Goal: Task Accomplishment & Management: Use online tool/utility

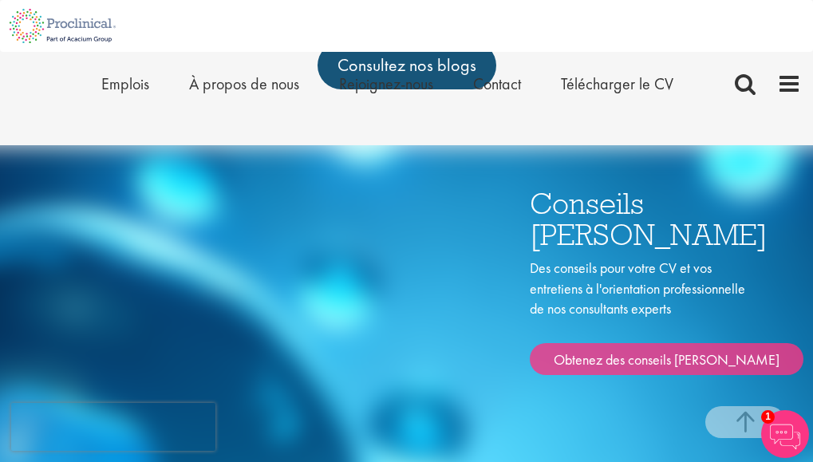
scroll to position [488, 0]
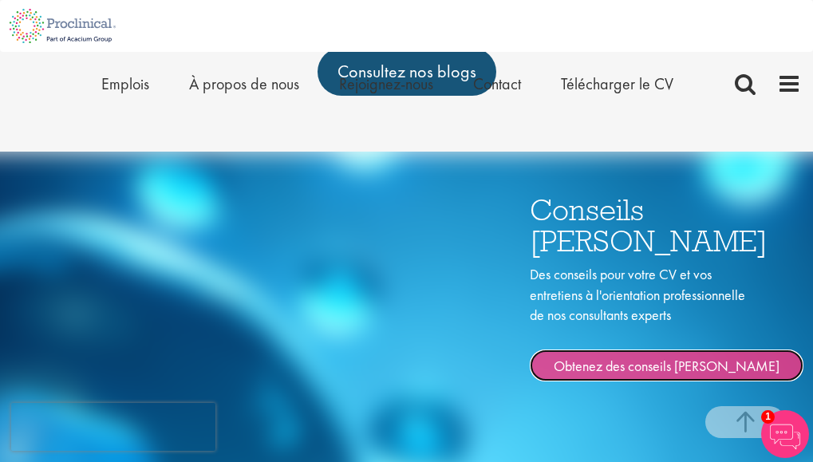
click at [564, 381] on link "Obtenez des conseils de carrière" at bounding box center [667, 365] width 274 height 32
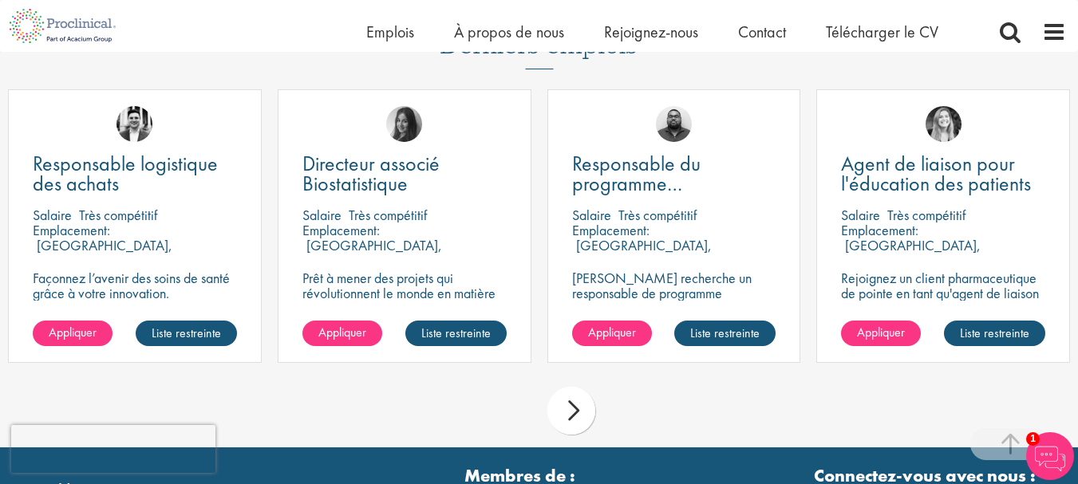
scroll to position [1835, 0]
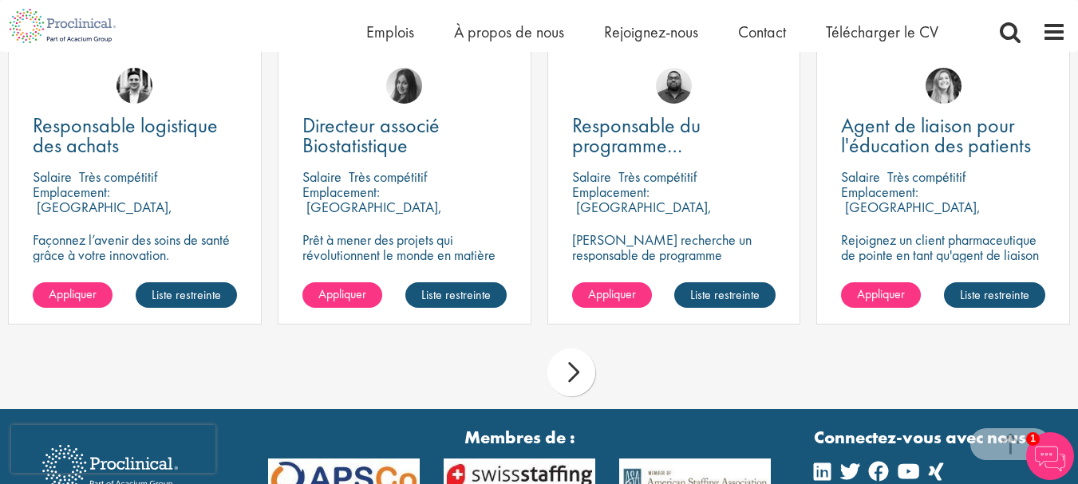
click at [565, 369] on div "suivant" at bounding box center [571, 373] width 48 height 48
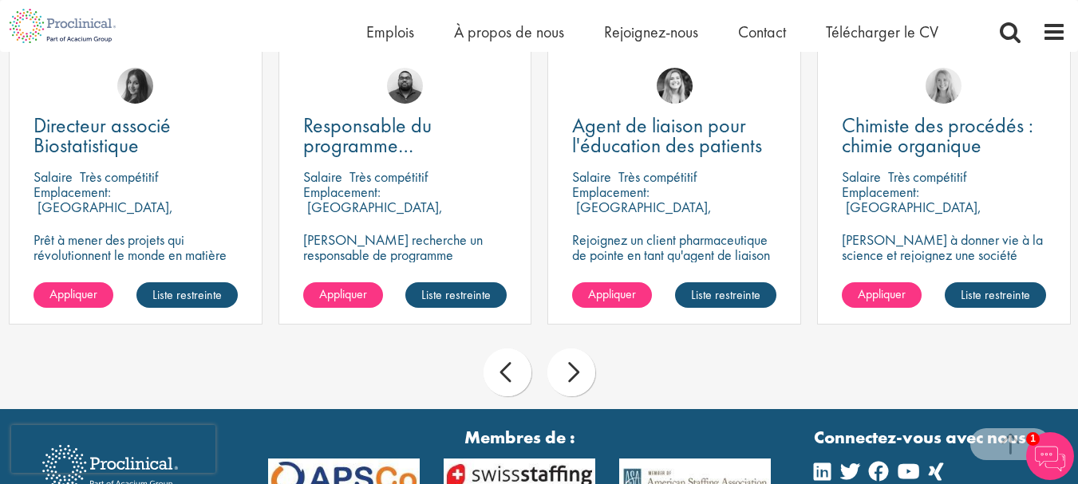
click at [567, 376] on div "suivant" at bounding box center [571, 373] width 48 height 48
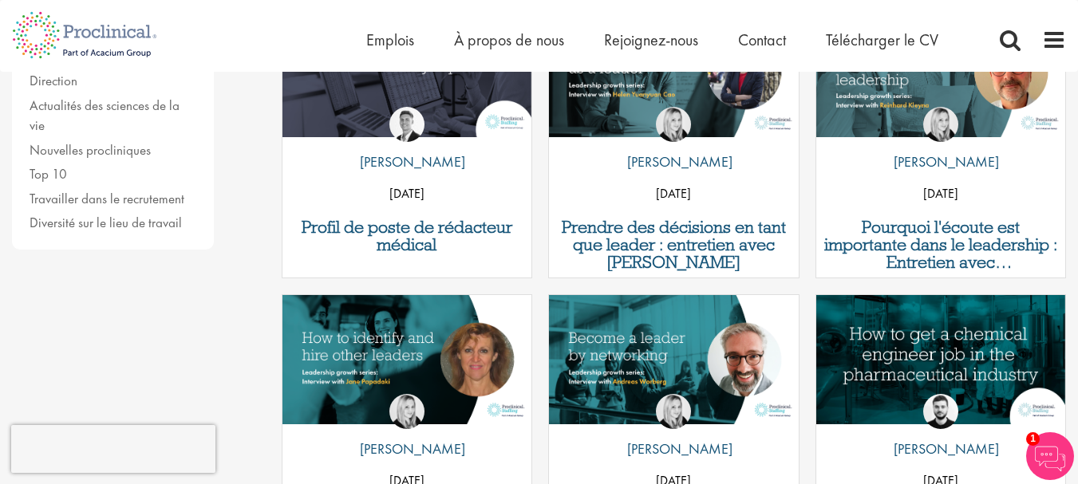
scroll to position [0, 0]
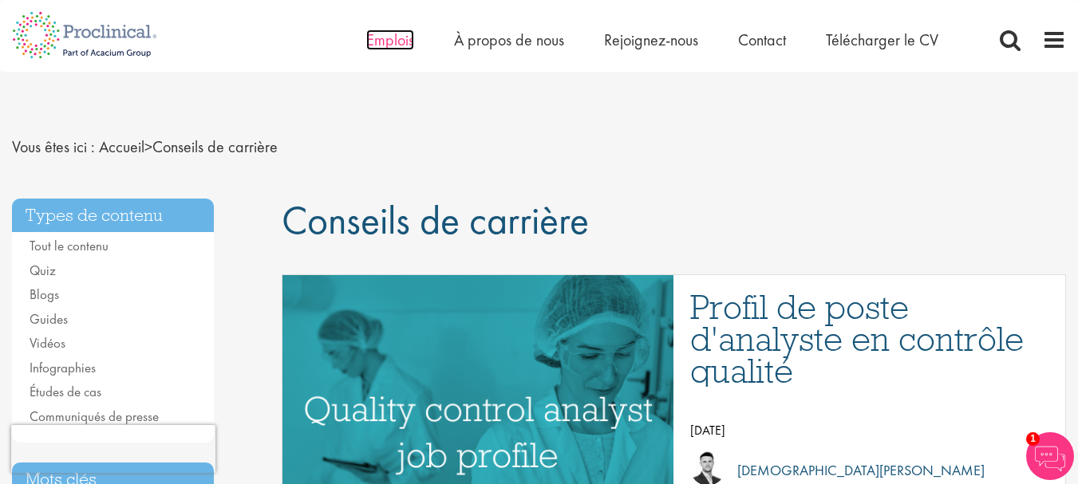
click at [395, 44] on font "Emplois" at bounding box center [390, 40] width 48 height 21
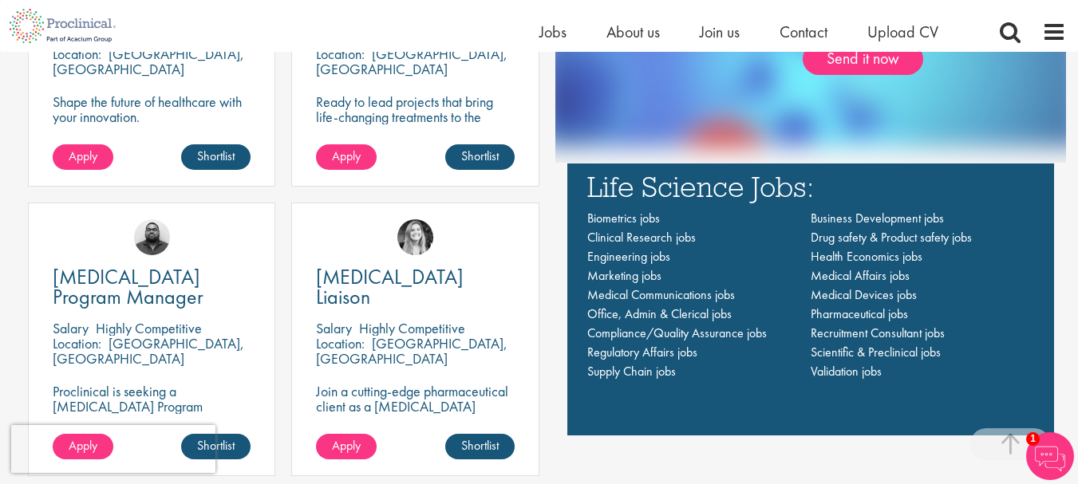
scroll to position [1047, 0]
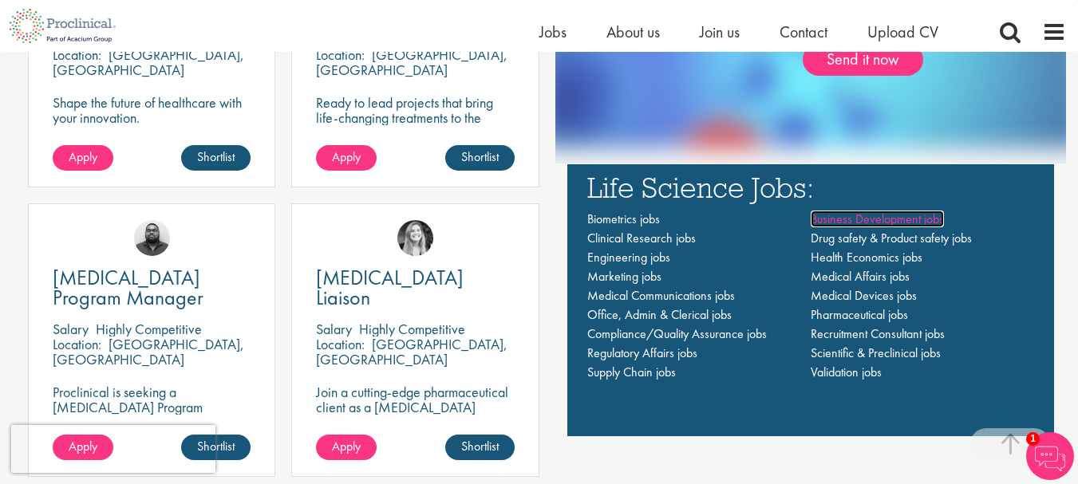
click at [829, 217] on span "Business Development jobs" at bounding box center [876, 219] width 133 height 17
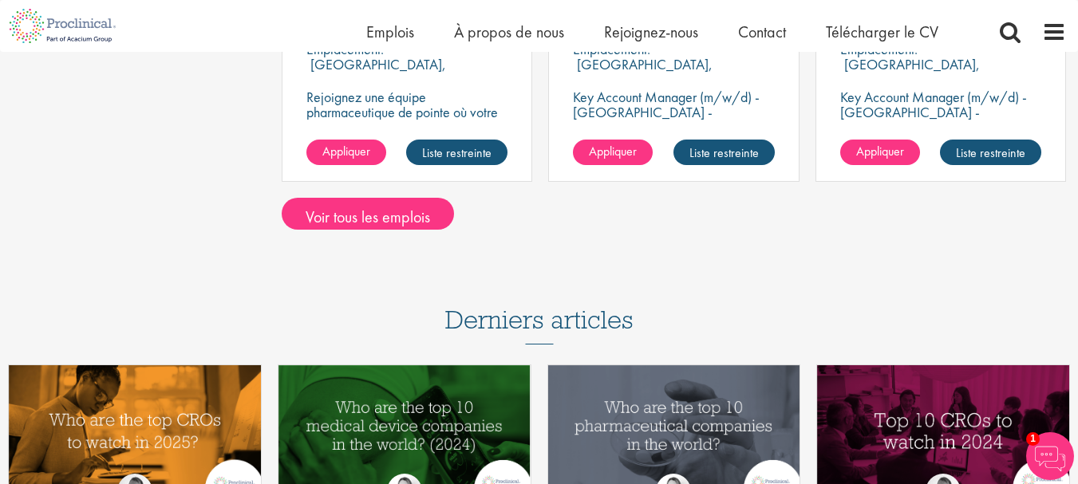
scroll to position [1356, 0]
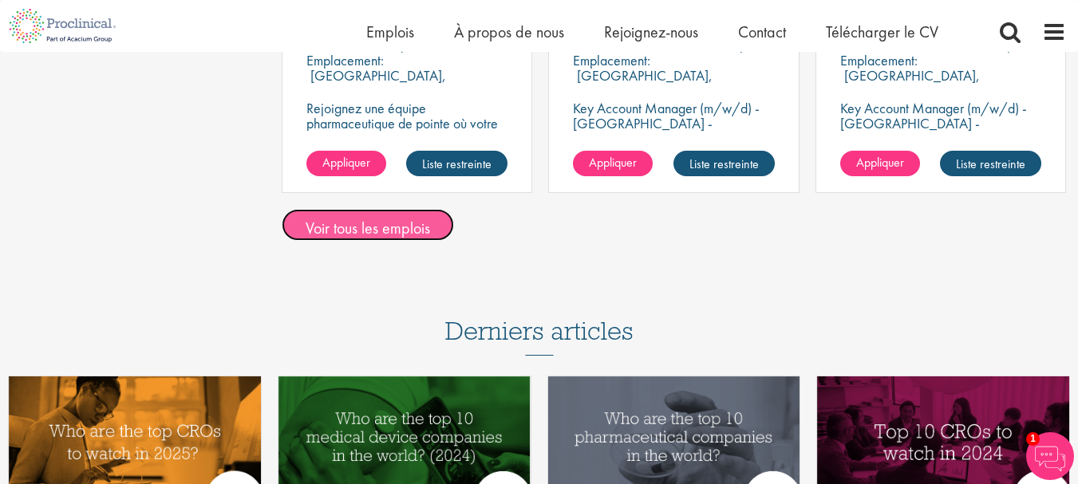
click at [417, 227] on font "Voir tous les emplois" at bounding box center [368, 227] width 124 height 21
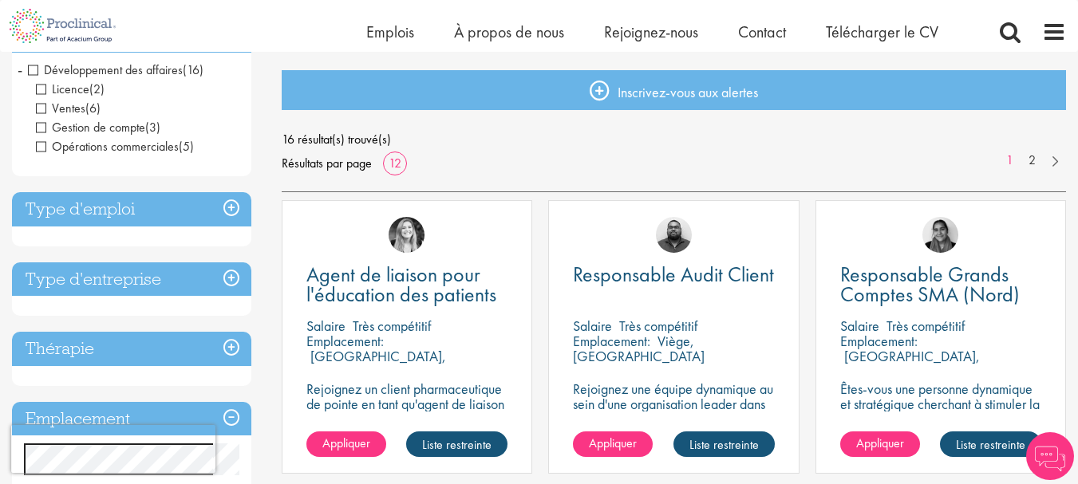
scroll to position [319, 0]
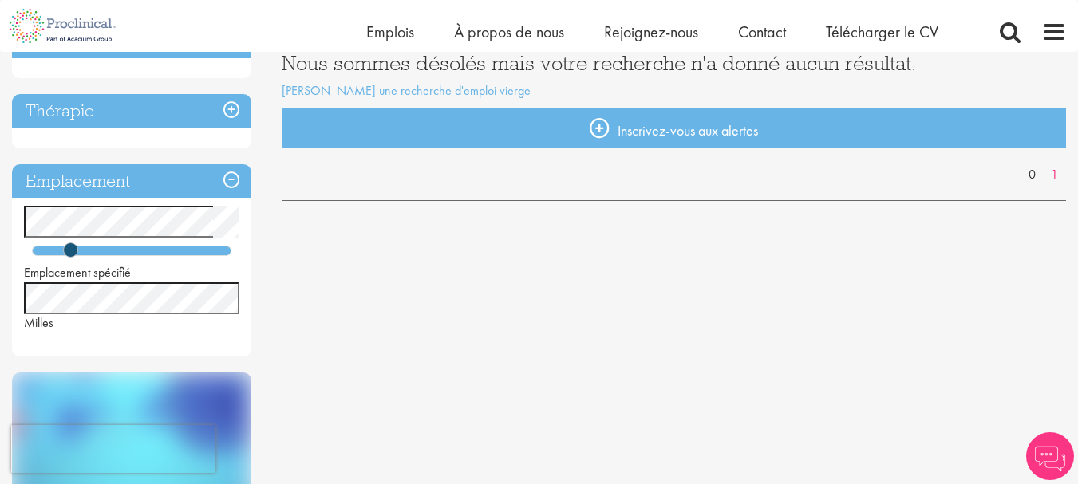
scroll to position [160, 0]
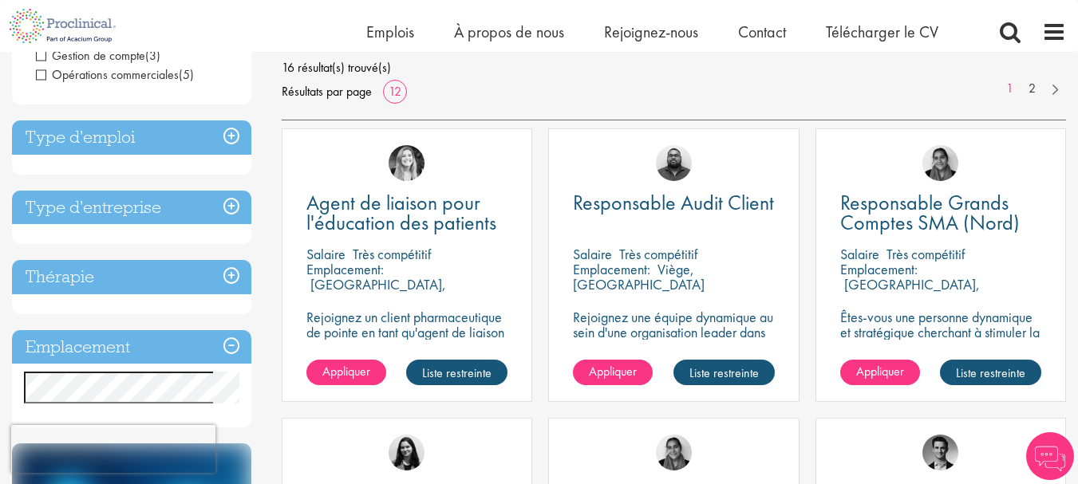
scroll to position [239, 0]
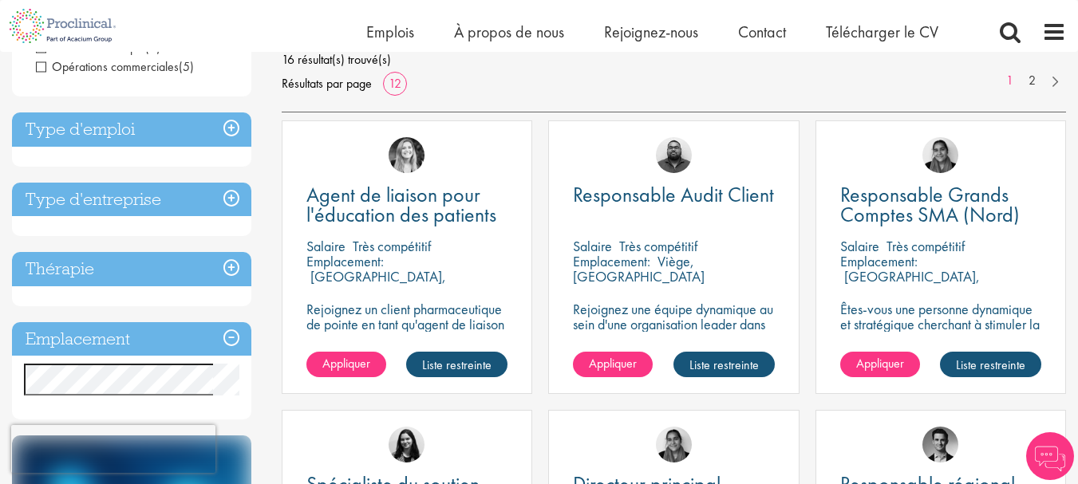
click at [119, 134] on font "Type d'emploi" at bounding box center [80, 129] width 109 height 22
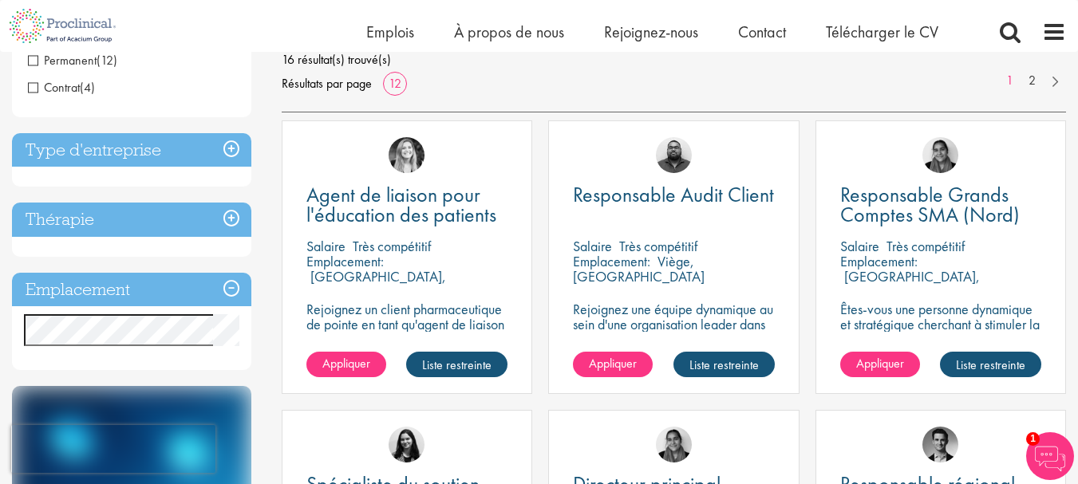
click at [119, 155] on font "Type d'entreprise" at bounding box center [94, 150] width 136 height 22
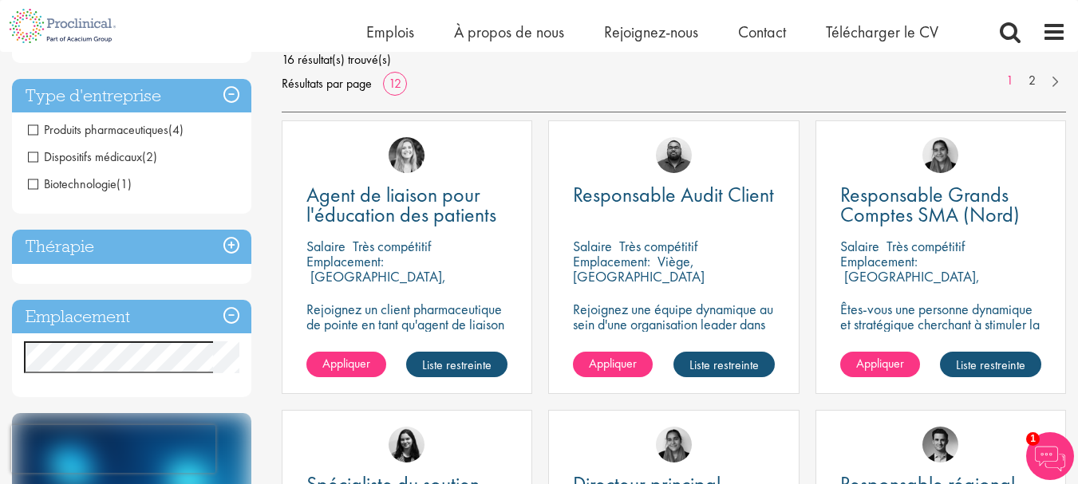
click at [35, 155] on span "Dispositifs médicaux" at bounding box center [85, 156] width 114 height 17
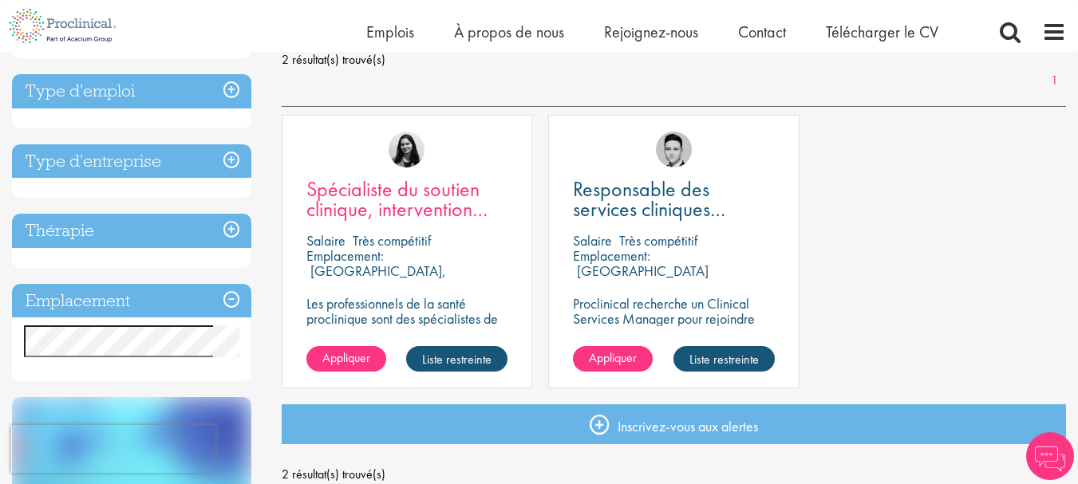
scroll to position [239, 0]
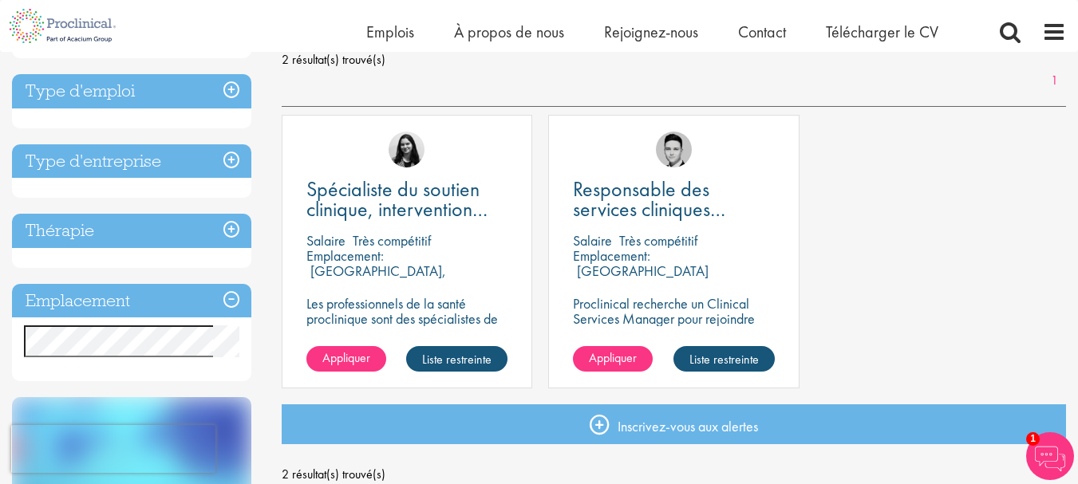
click at [634, 259] on font "Emplacement:" at bounding box center [611, 255] width 77 height 18
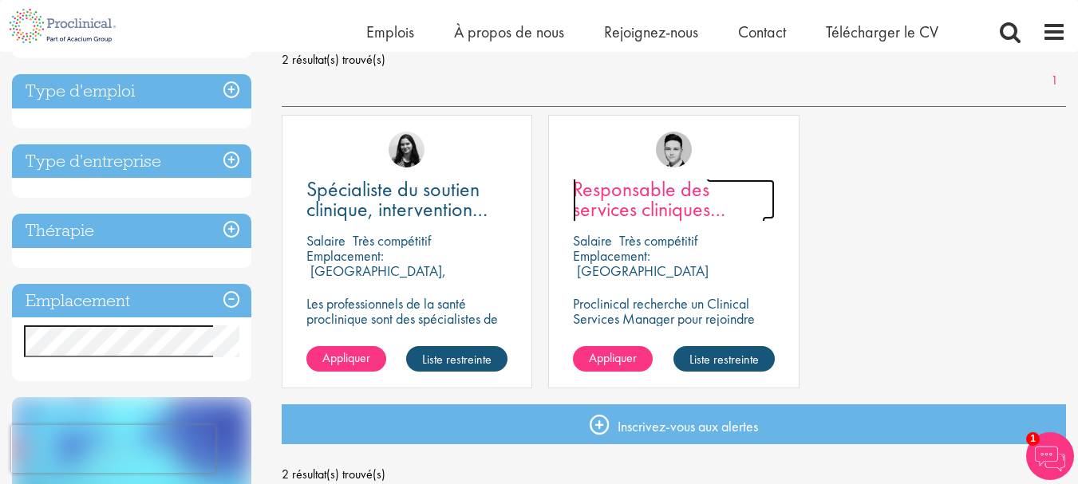
click at [634, 192] on font "Responsable des services cliniques [GEOGRAPHIC_DATA]" at bounding box center [669, 208] width 192 height 67
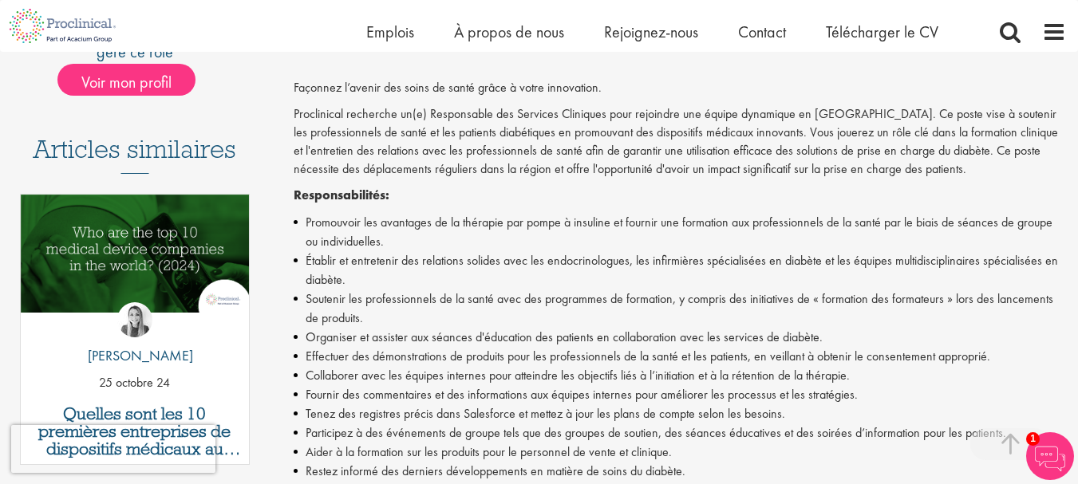
scroll to position [399, 0]
